Goal: Navigation & Orientation: Find specific page/section

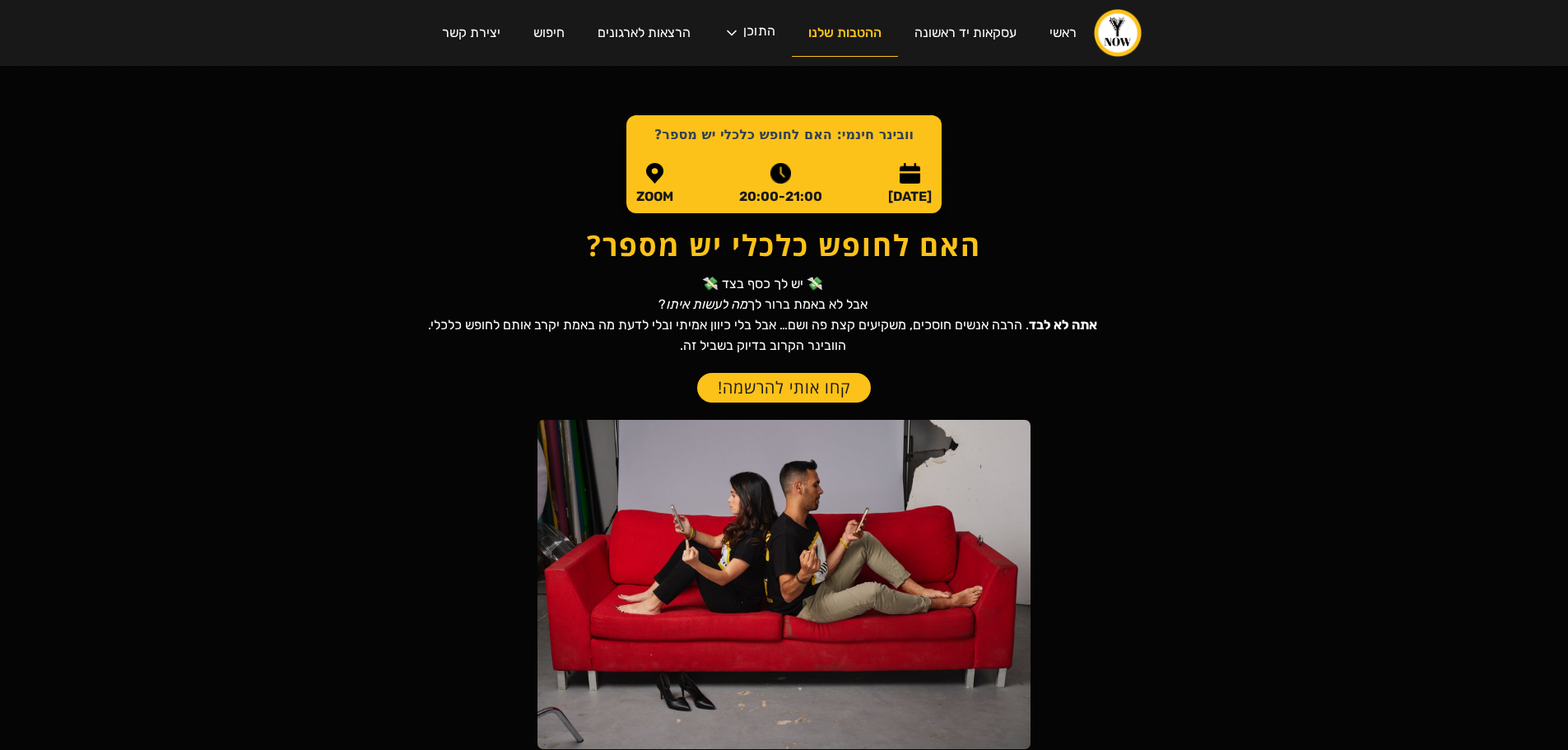
click at [860, 30] on link "ההטבות שלנו" at bounding box center [844, 33] width 106 height 47
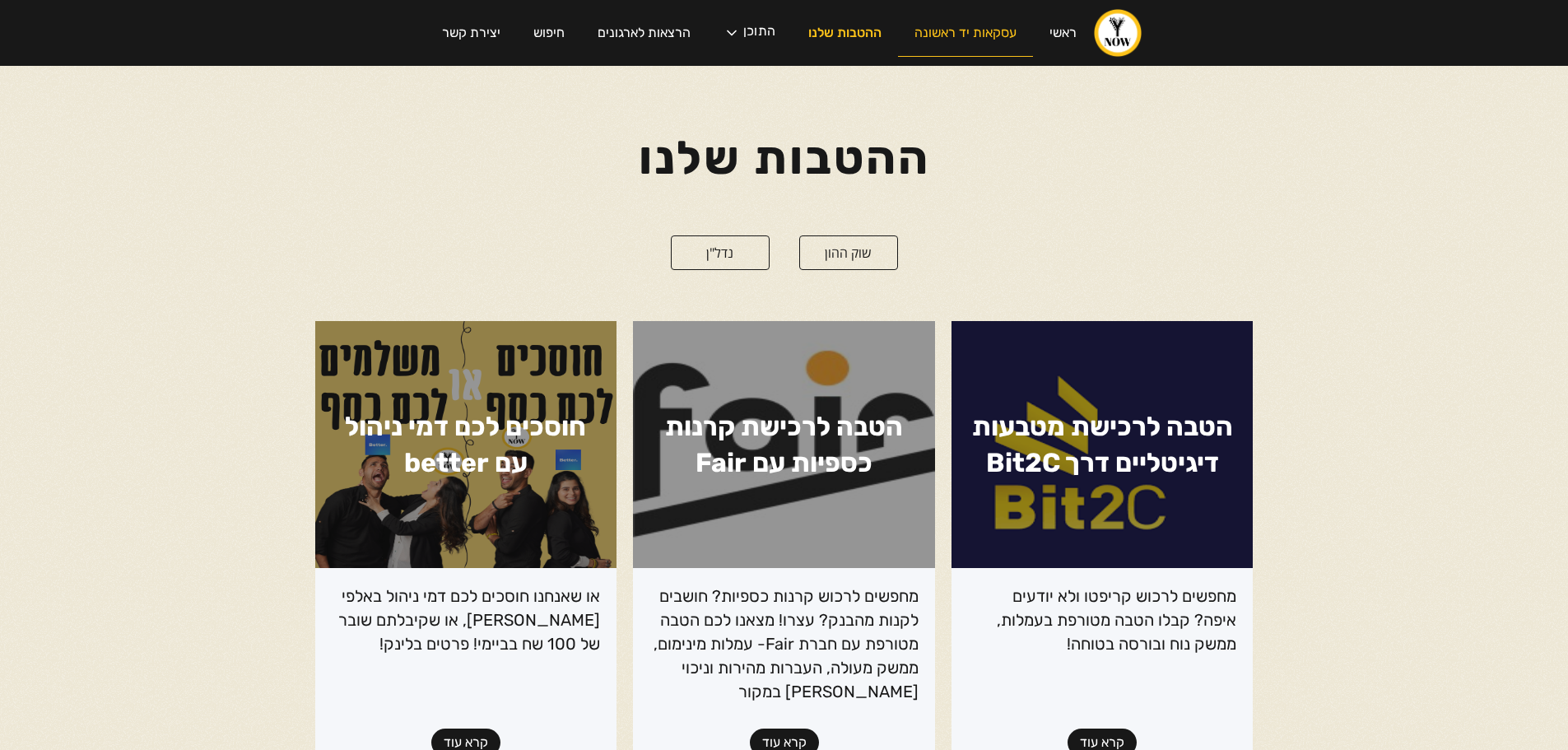
click at [961, 30] on link "עסקאות יד ראשונה" at bounding box center [964, 33] width 135 height 47
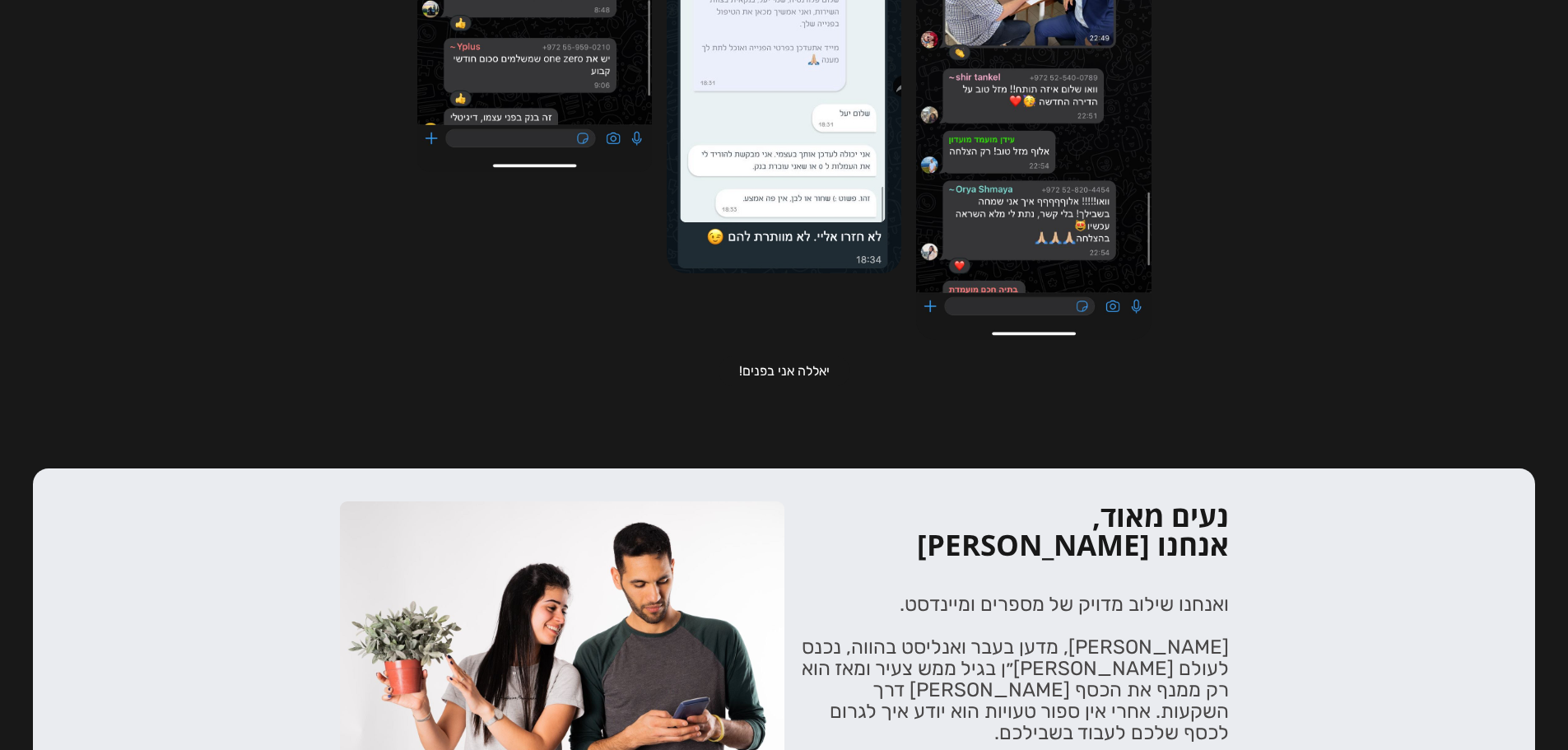
scroll to position [2383, 0]
